Goal: Task Accomplishment & Management: Use online tool/utility

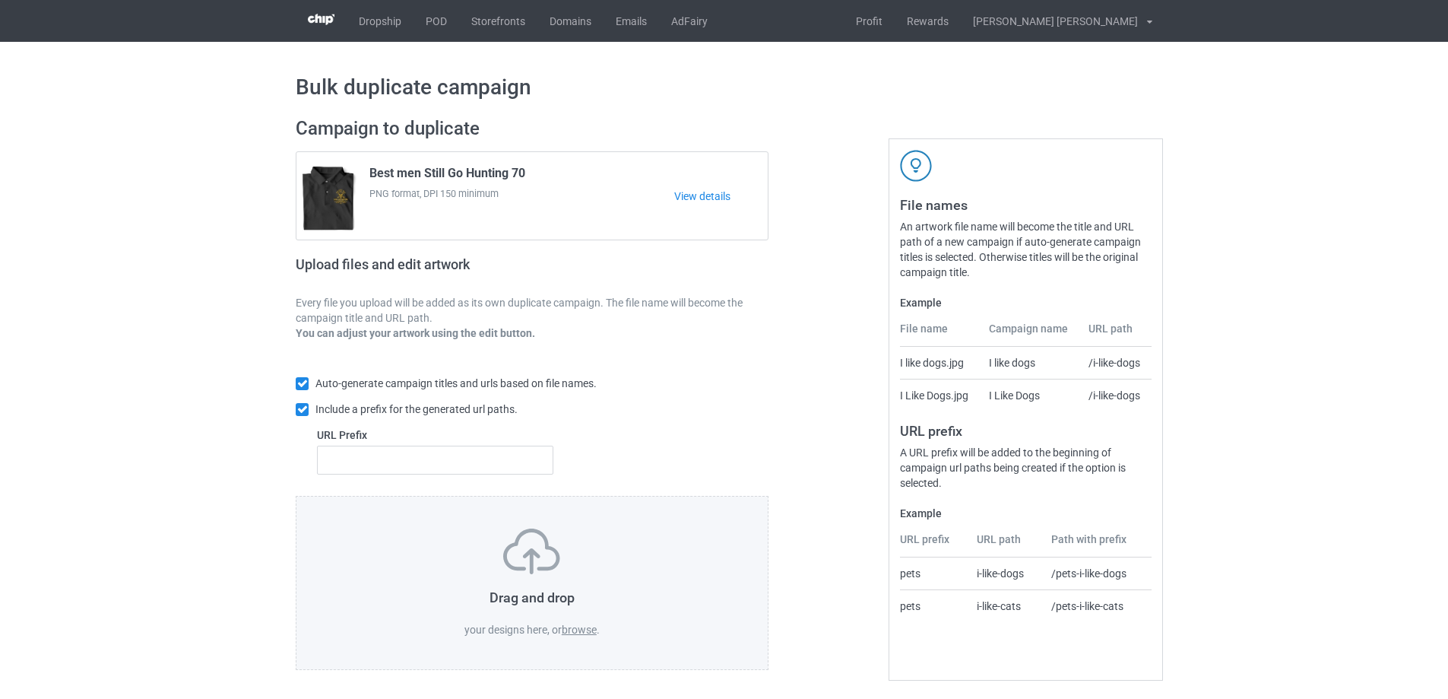
click at [587, 633] on label "browse" at bounding box center [579, 629] width 35 height 12
click at [0, 0] on input "browse" at bounding box center [0, 0] width 0 height 0
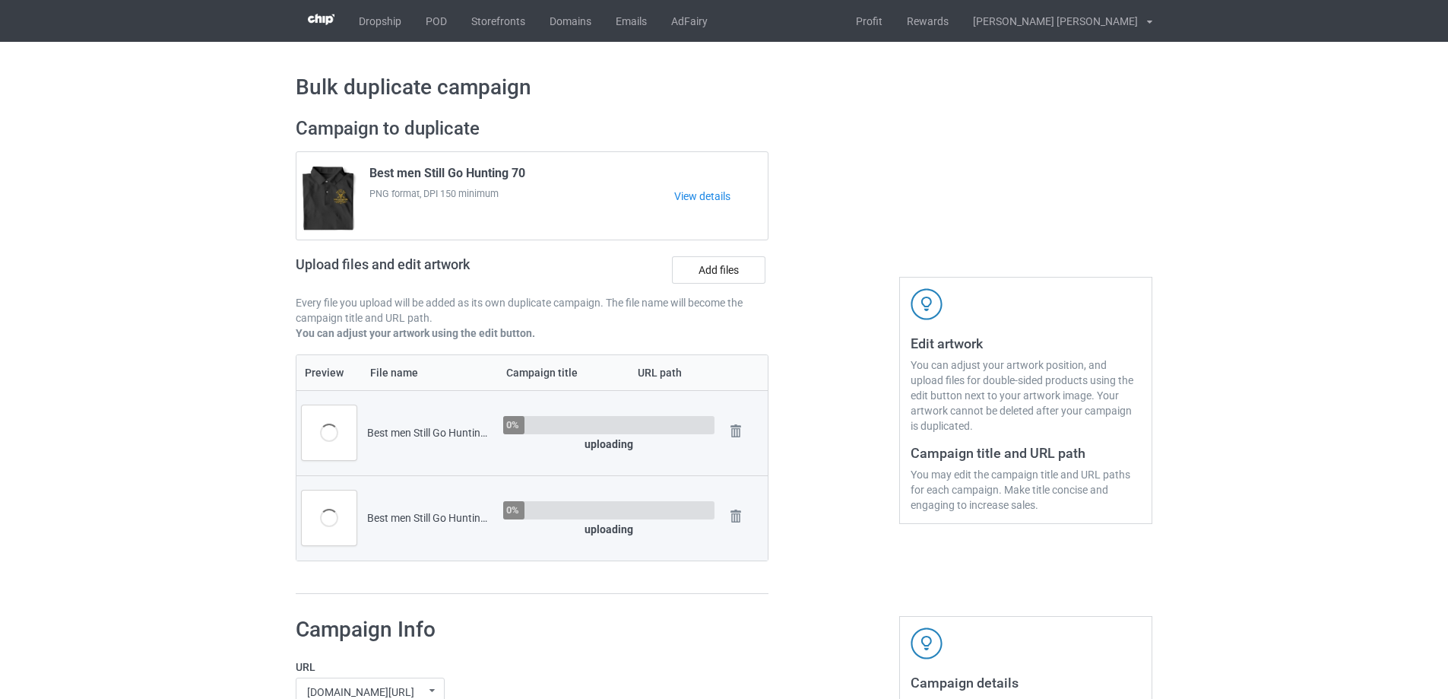
scroll to position [532, 0]
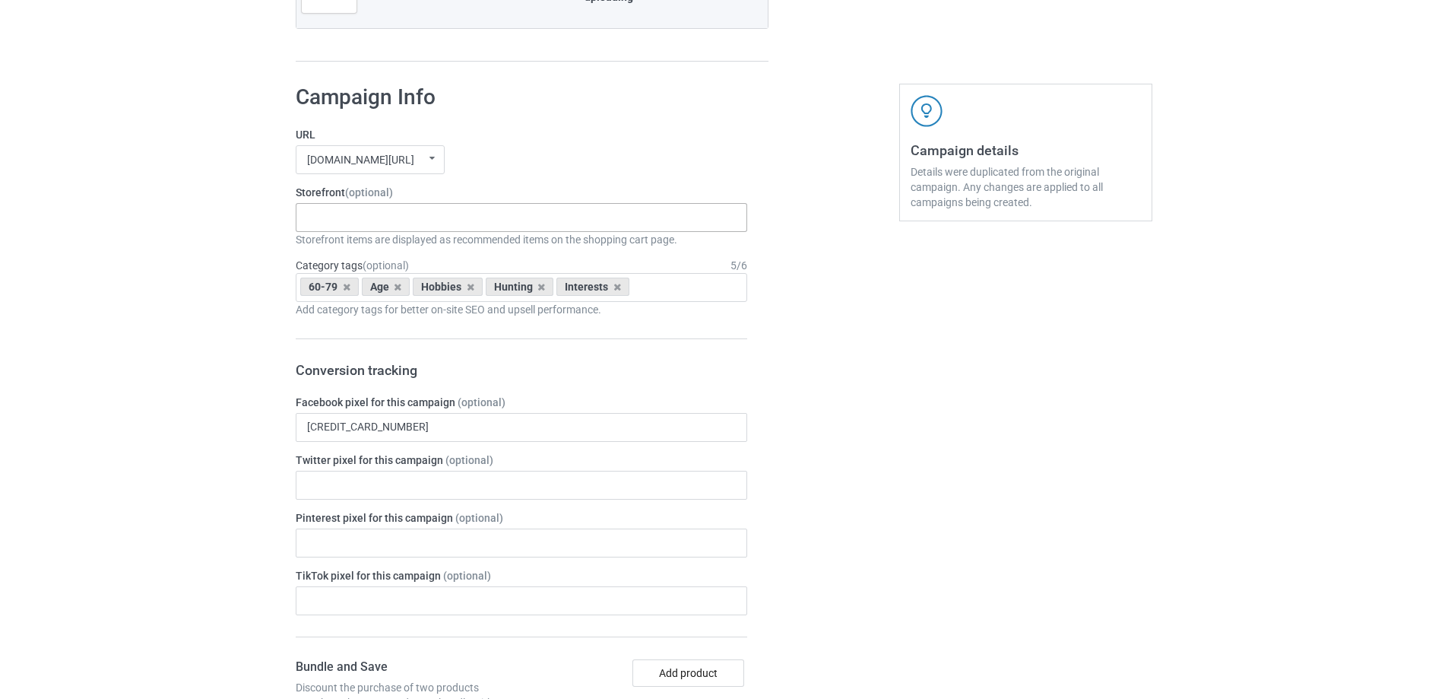
click at [369, 221] on div "Truker Life Gifts For Hunter 2025 Gifts For Bikers No Hobby [DATE] Hide And See…" at bounding box center [522, 217] width 452 height 29
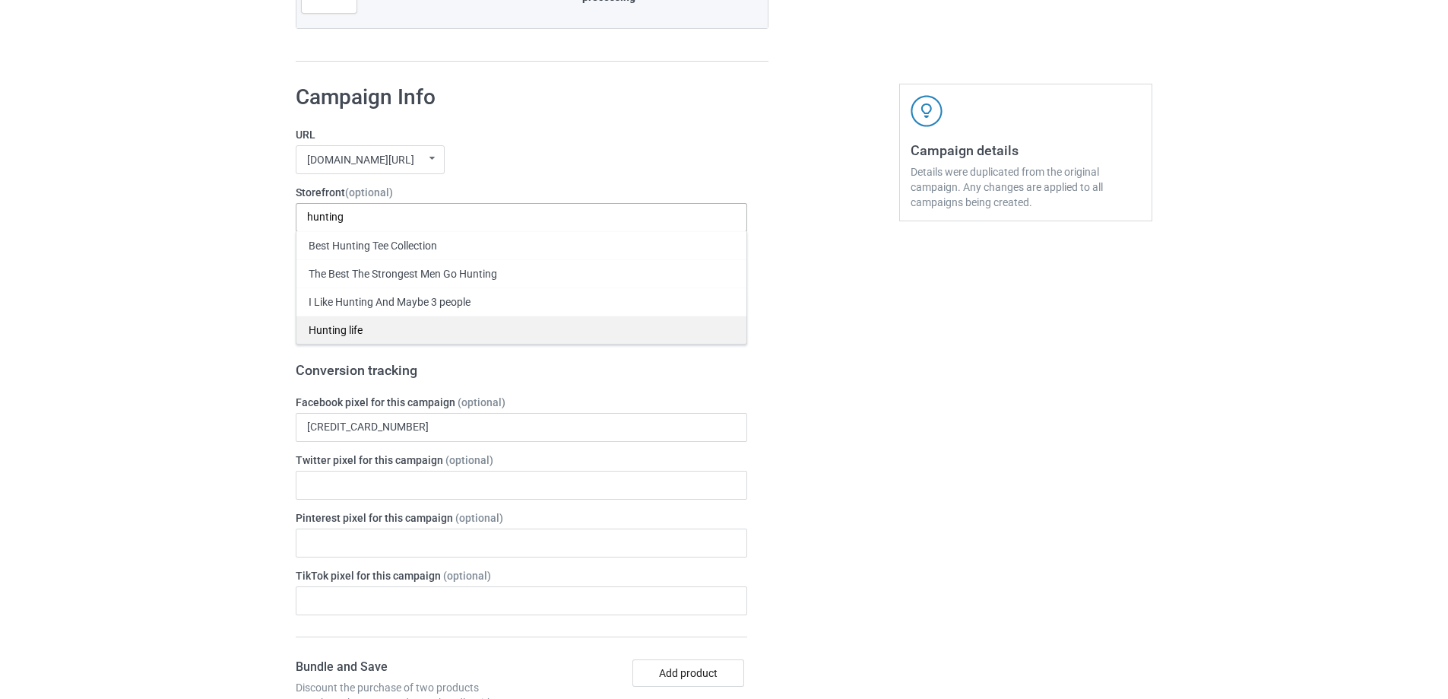
type input "hunting"
click at [347, 322] on div "Hunting life" at bounding box center [522, 330] width 450 height 28
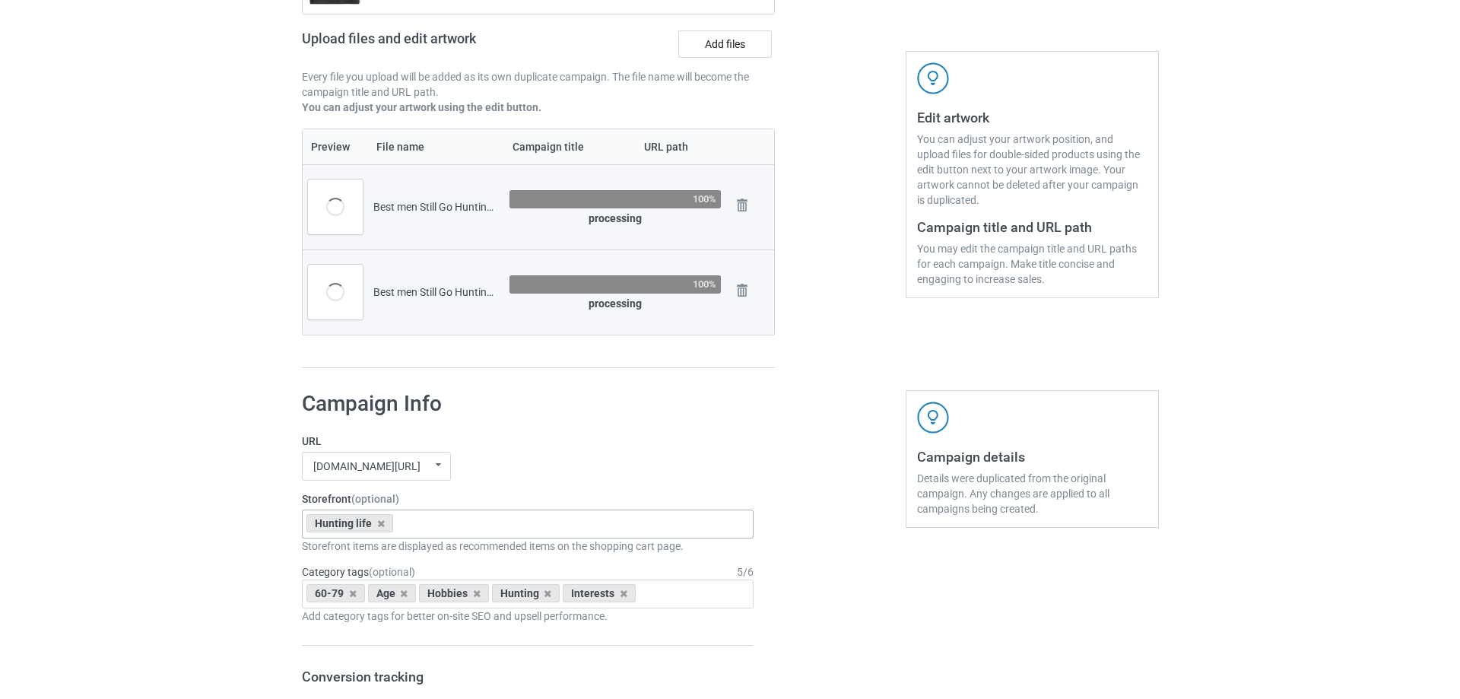
scroll to position [152, 0]
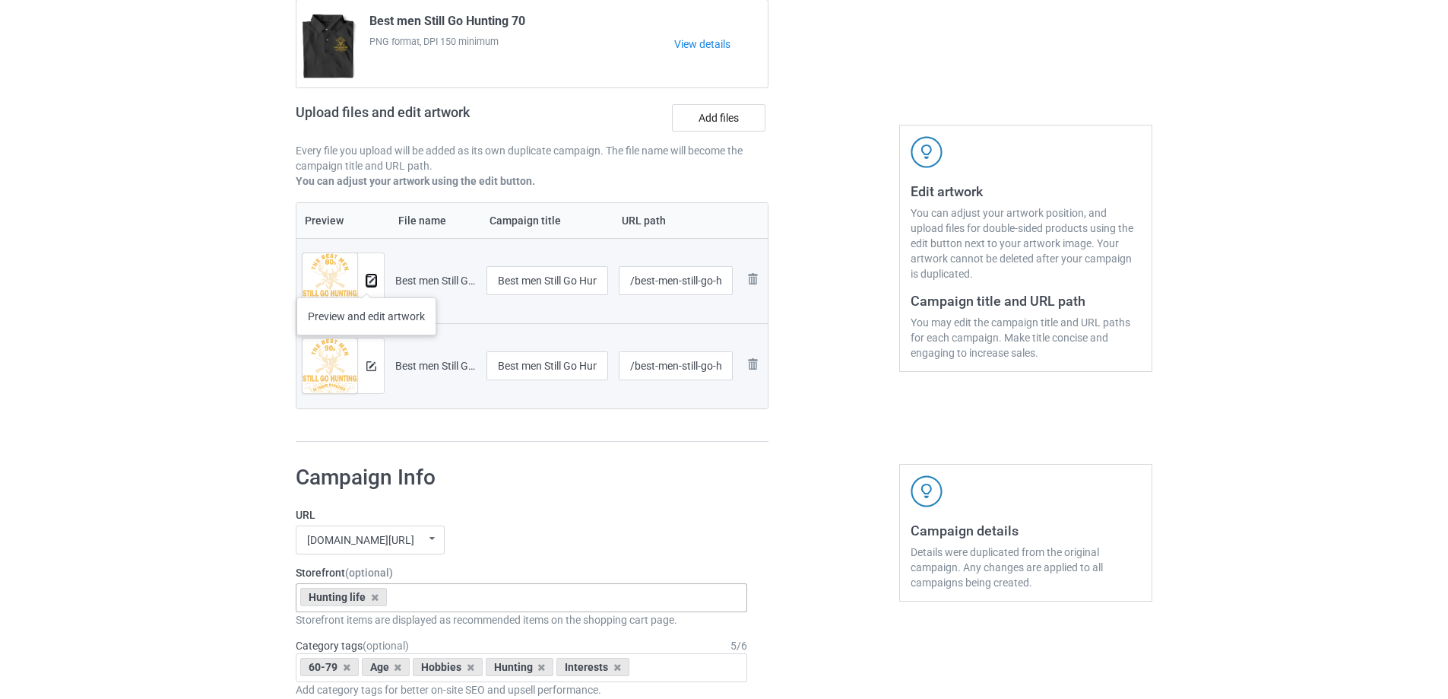
click at [366, 282] on img at bounding box center [371, 281] width 10 height 10
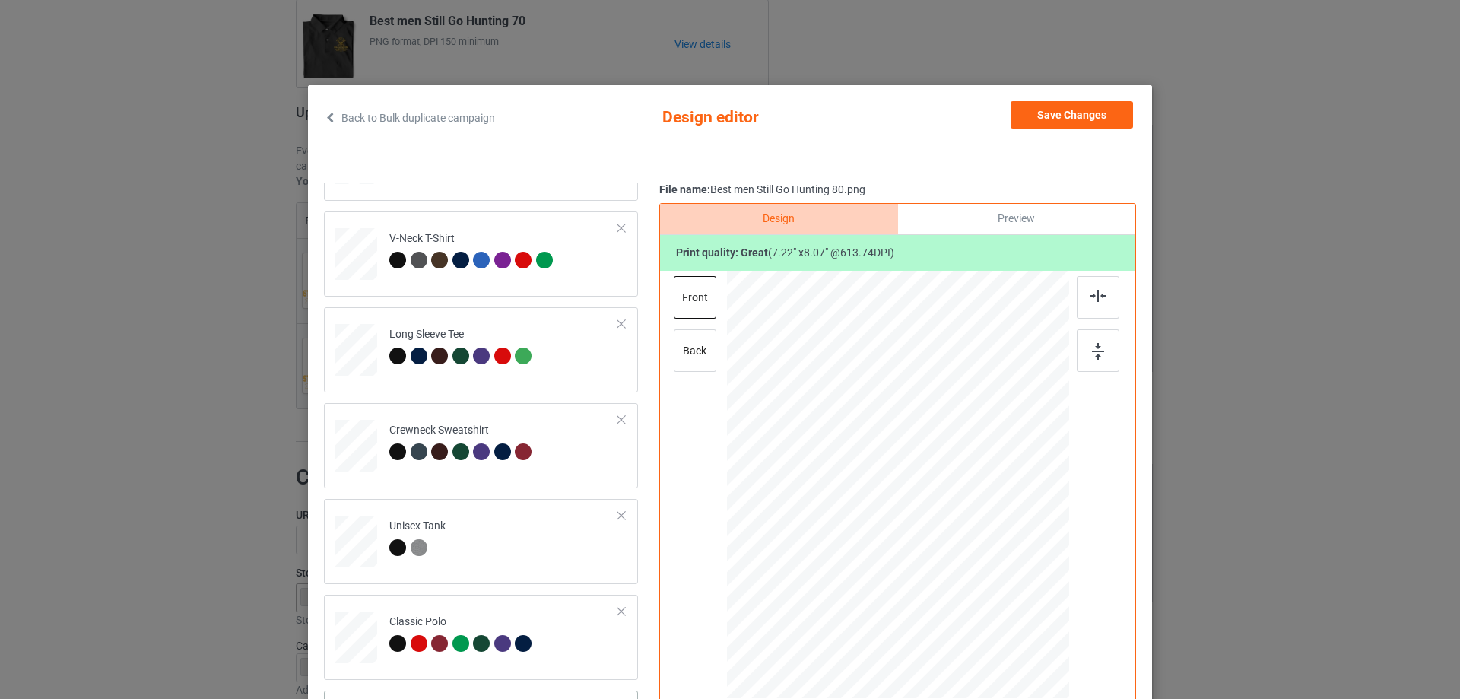
scroll to position [179, 0]
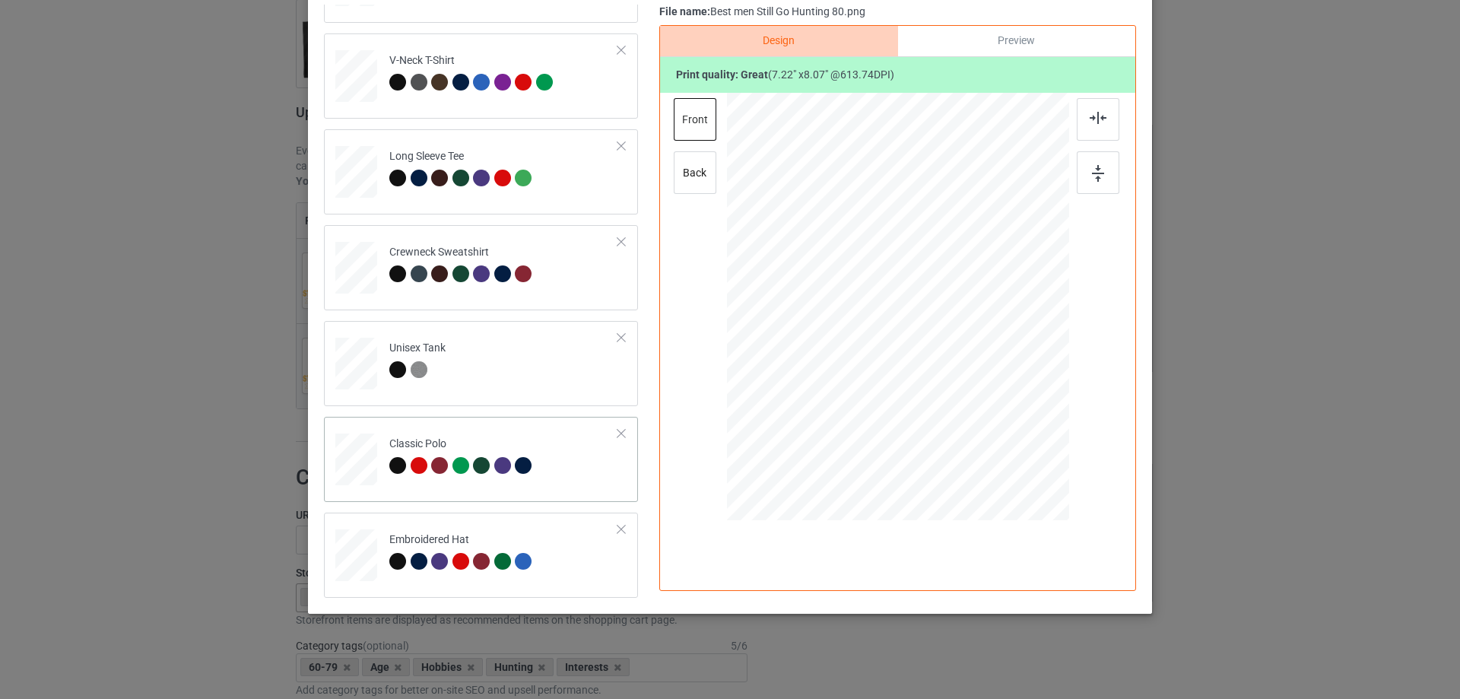
click at [585, 475] on td "Classic Polo" at bounding box center [504, 456] width 246 height 67
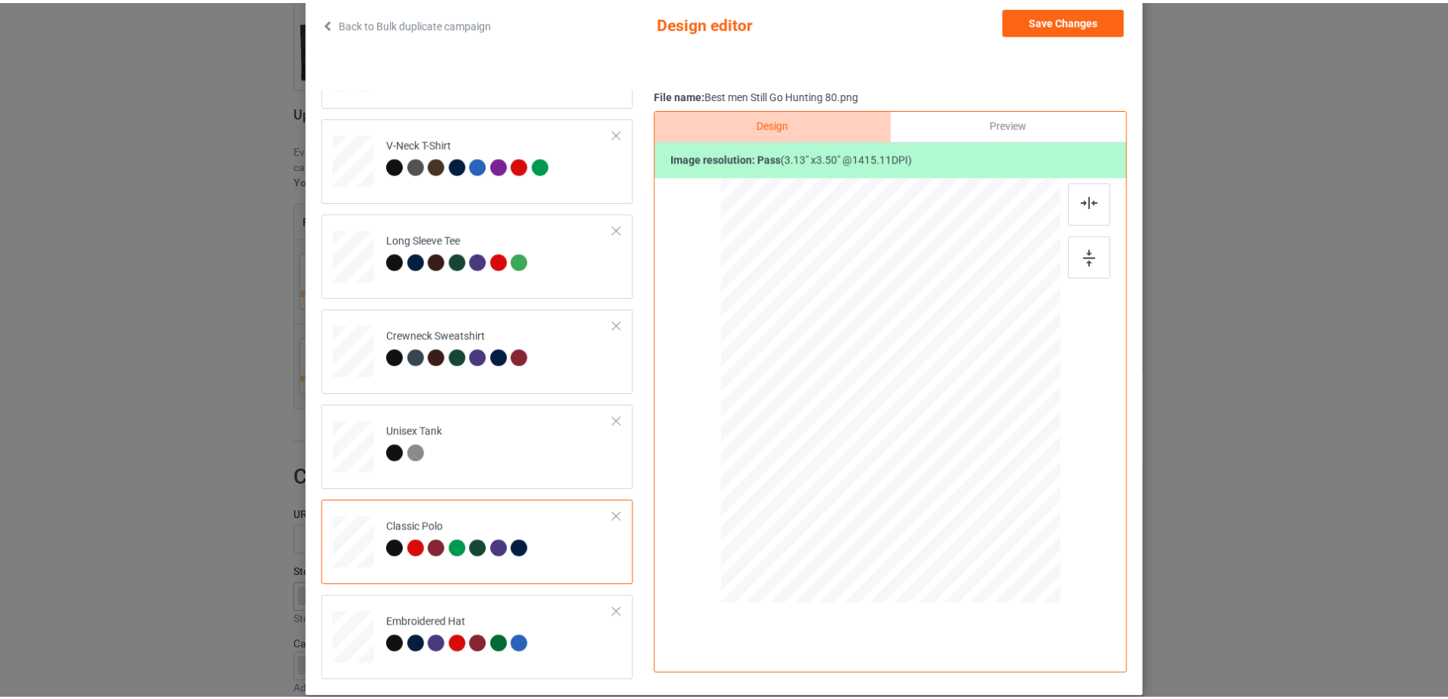
scroll to position [0, 0]
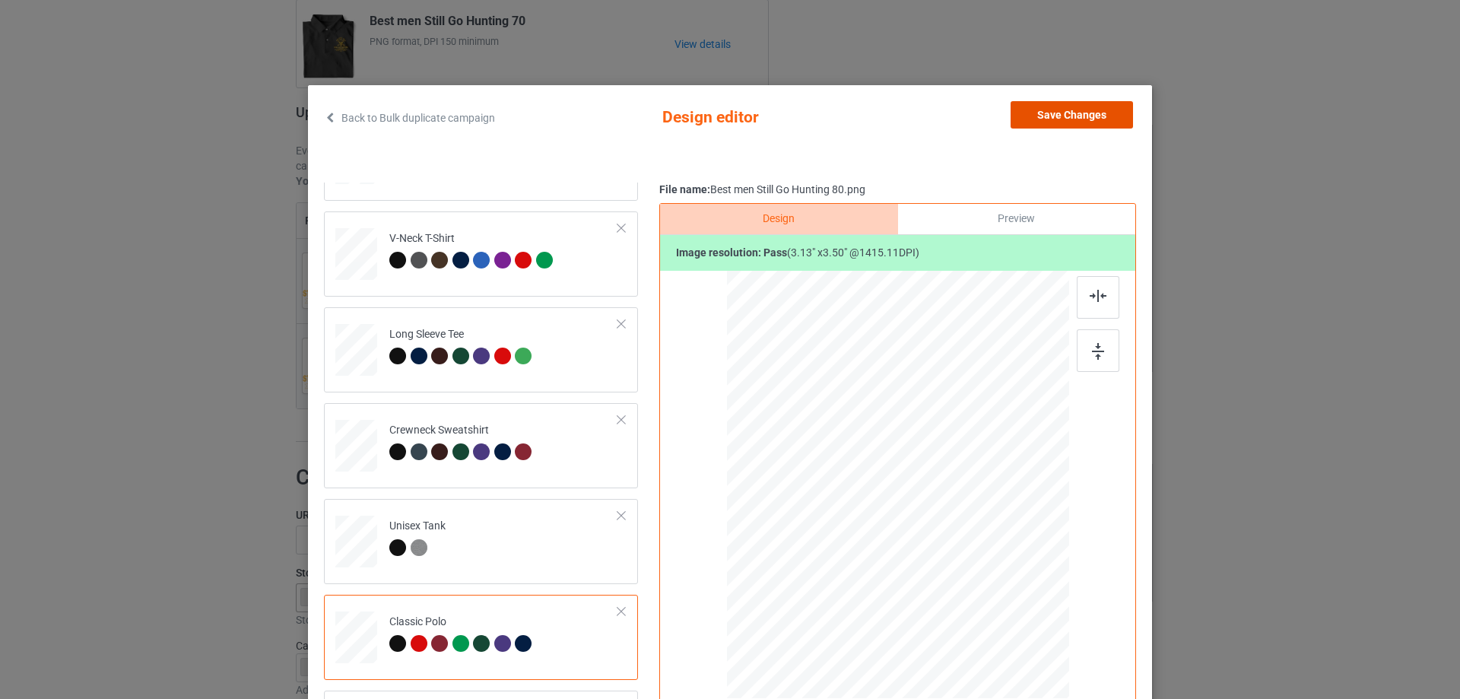
click at [1051, 116] on button "Save Changes" at bounding box center [1071, 114] width 122 height 27
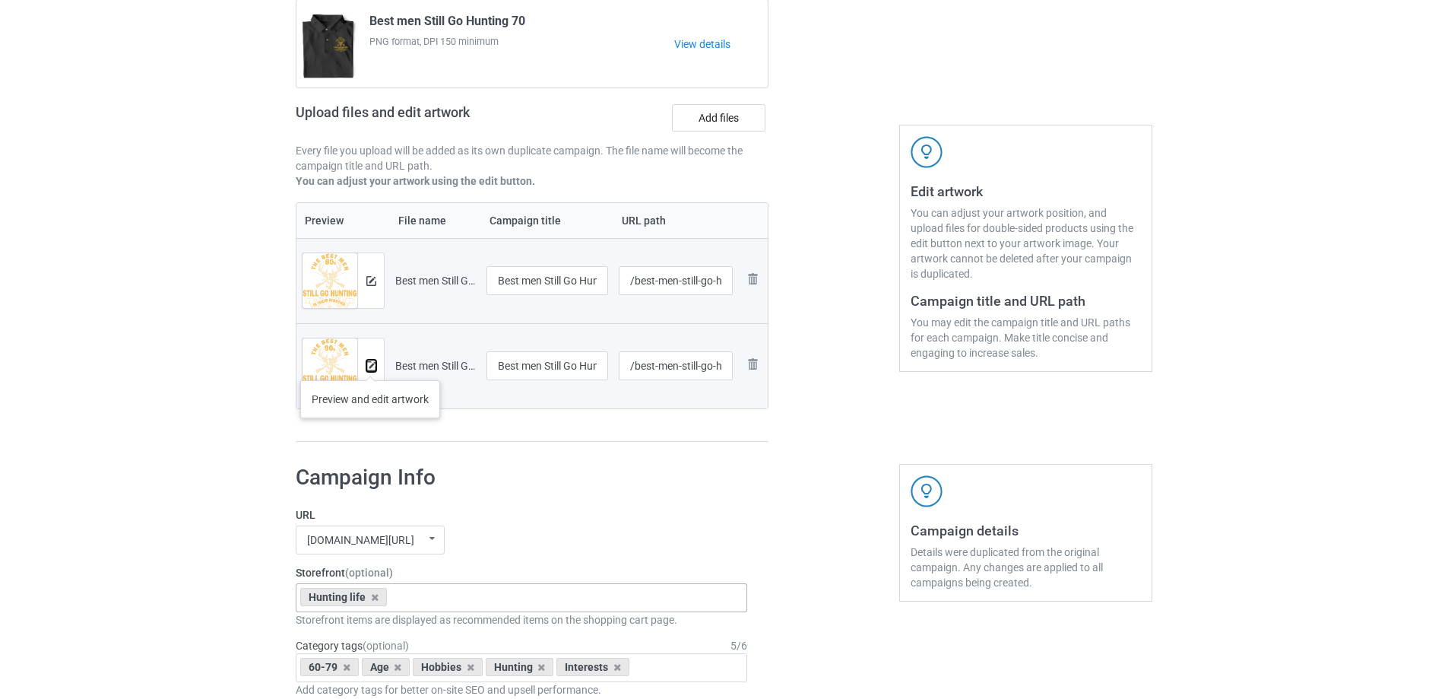
click at [370, 365] on img at bounding box center [371, 366] width 10 height 10
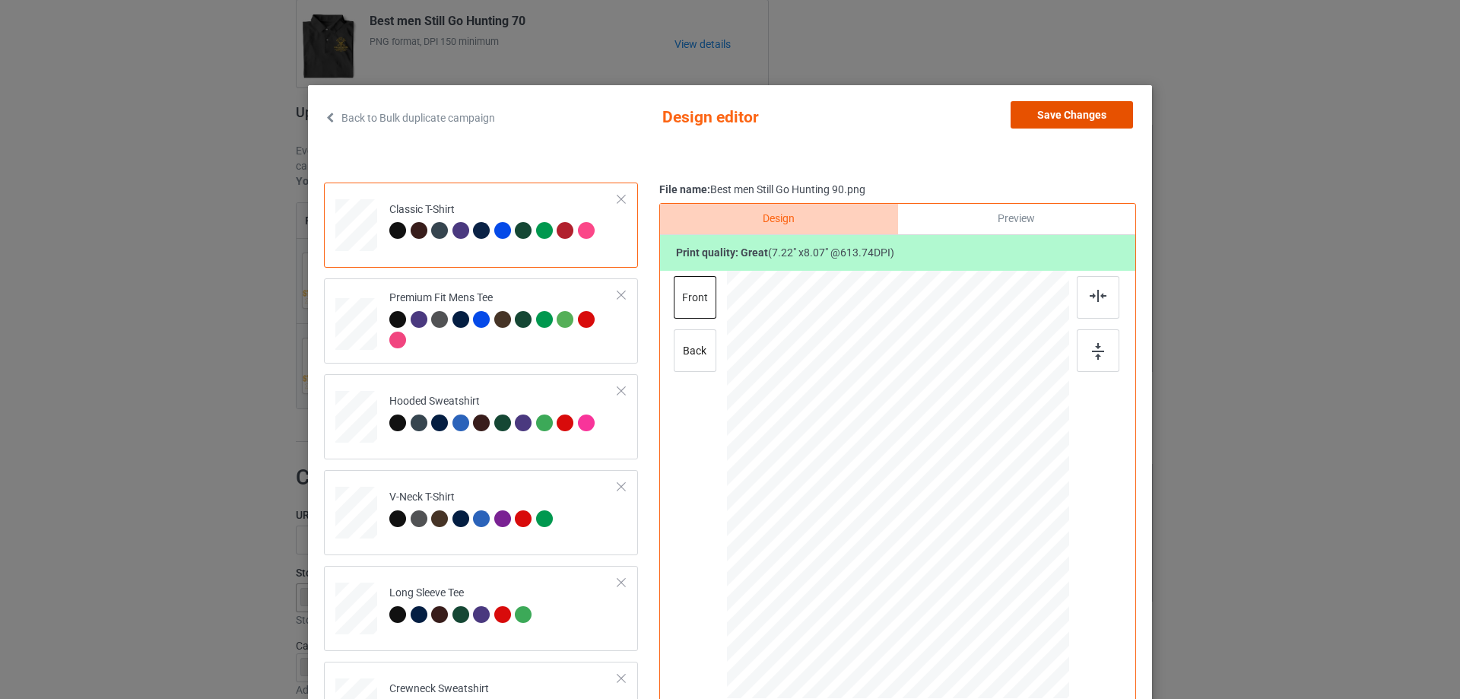
click at [1081, 120] on button "Save Changes" at bounding box center [1071, 114] width 122 height 27
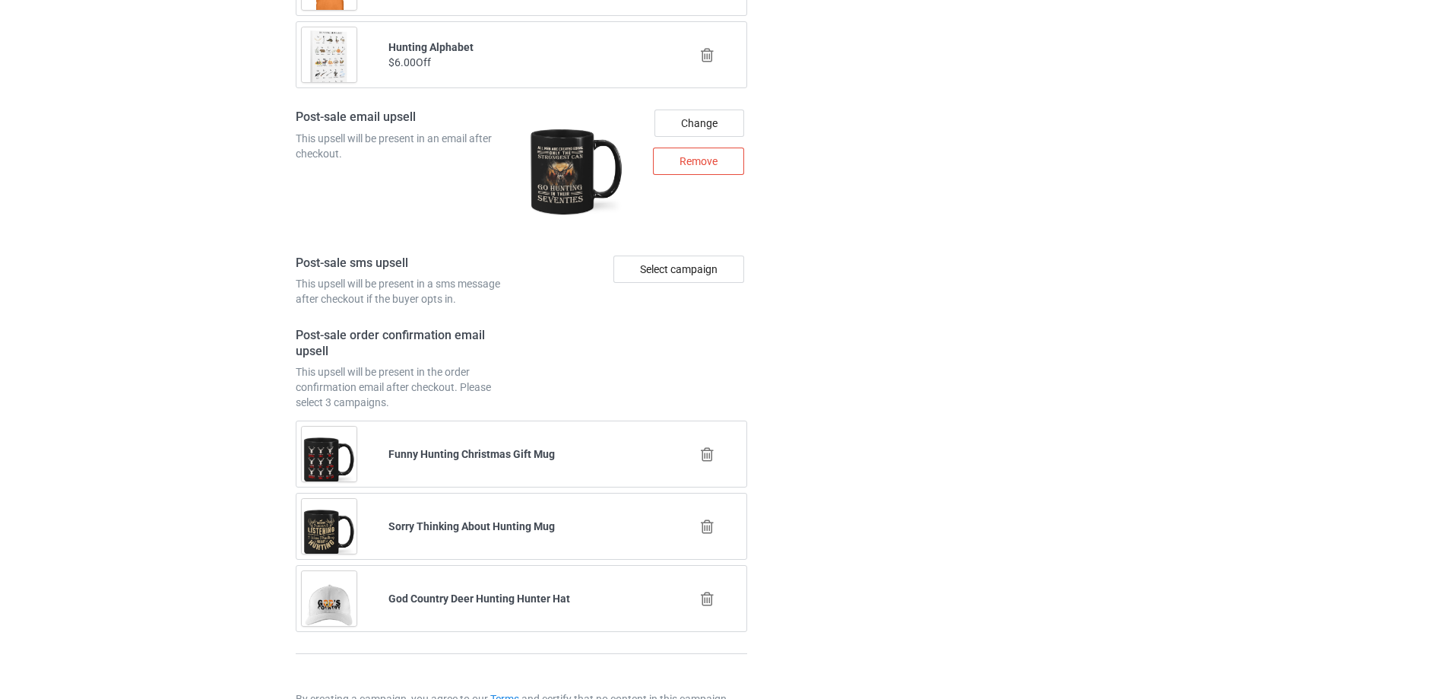
scroll to position [2135, 0]
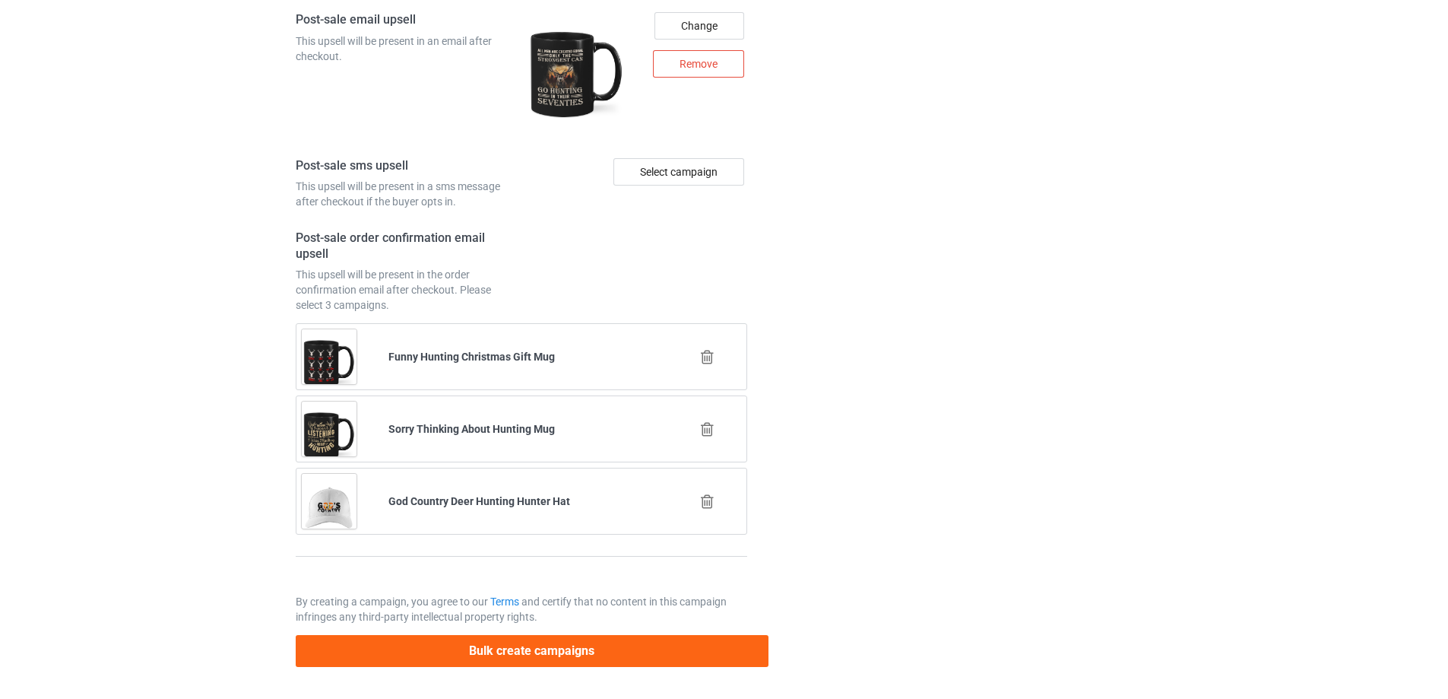
click at [511, 661] on button "Bulk create campaigns" at bounding box center [532, 650] width 473 height 31
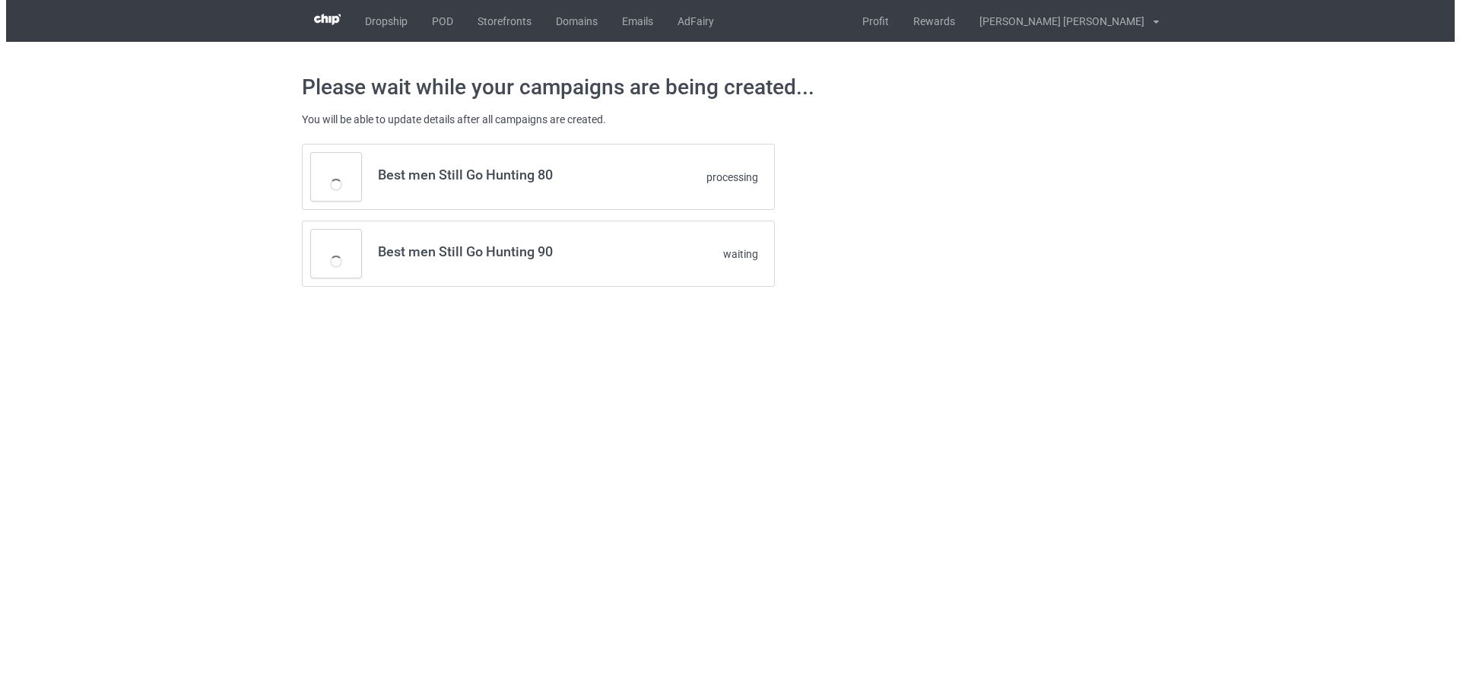
scroll to position [0, 0]
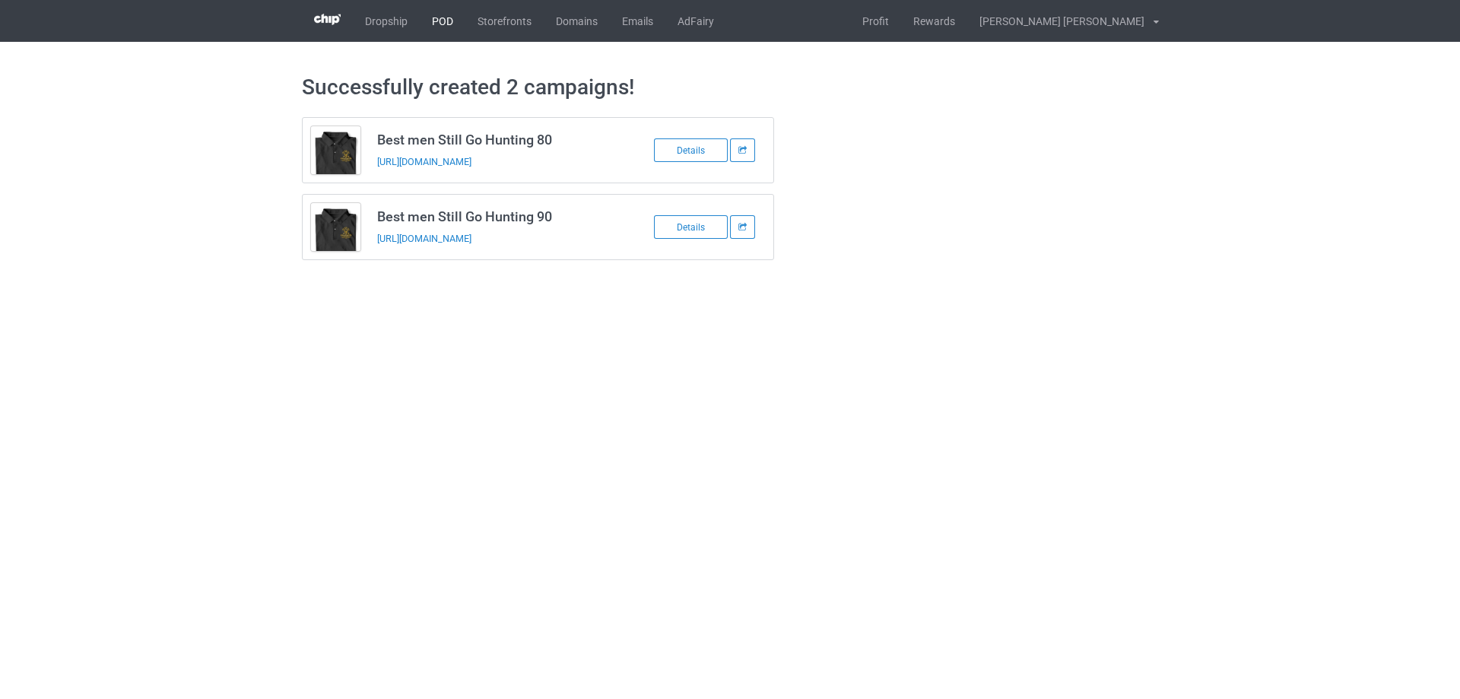
click at [437, 20] on link "POD" at bounding box center [443, 21] width 46 height 42
